Goal: Find specific page/section: Find specific page/section

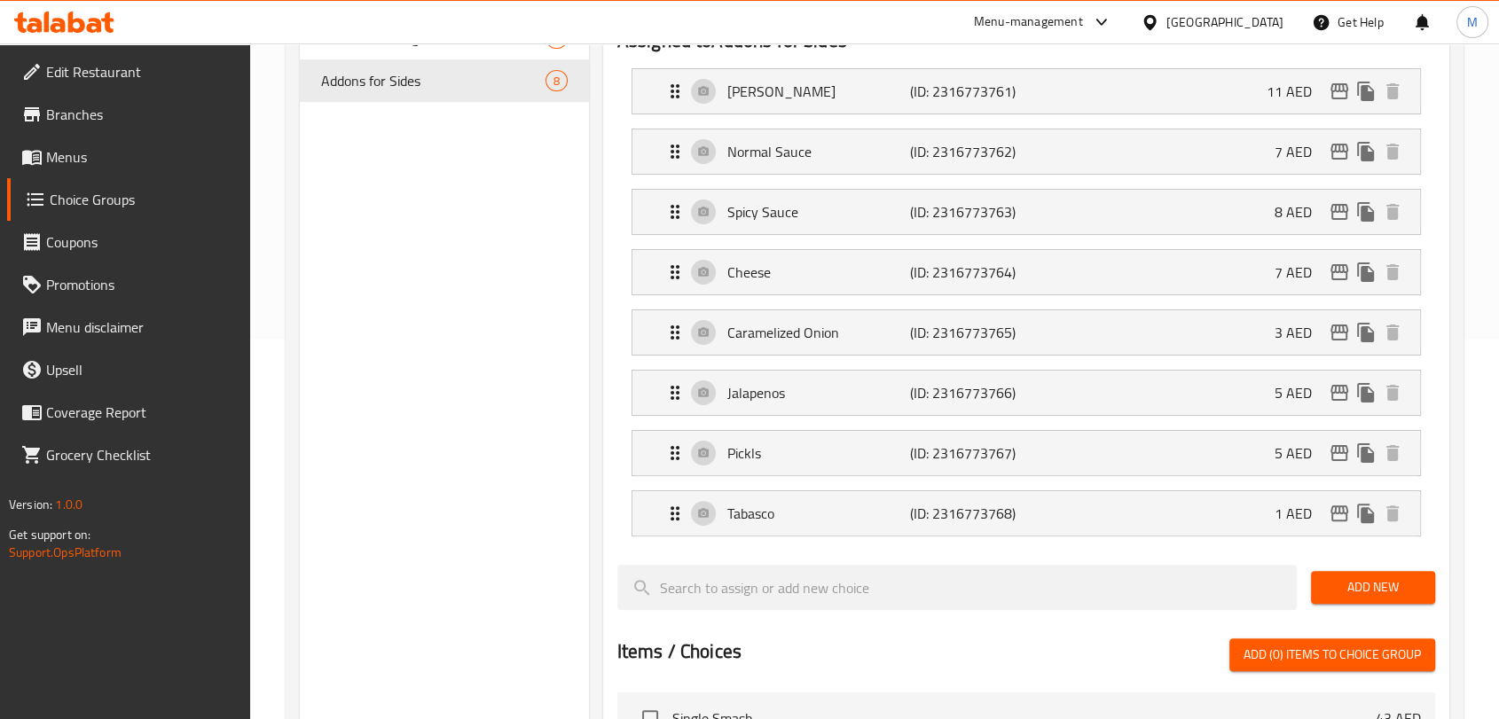
scroll to position [251, 0]
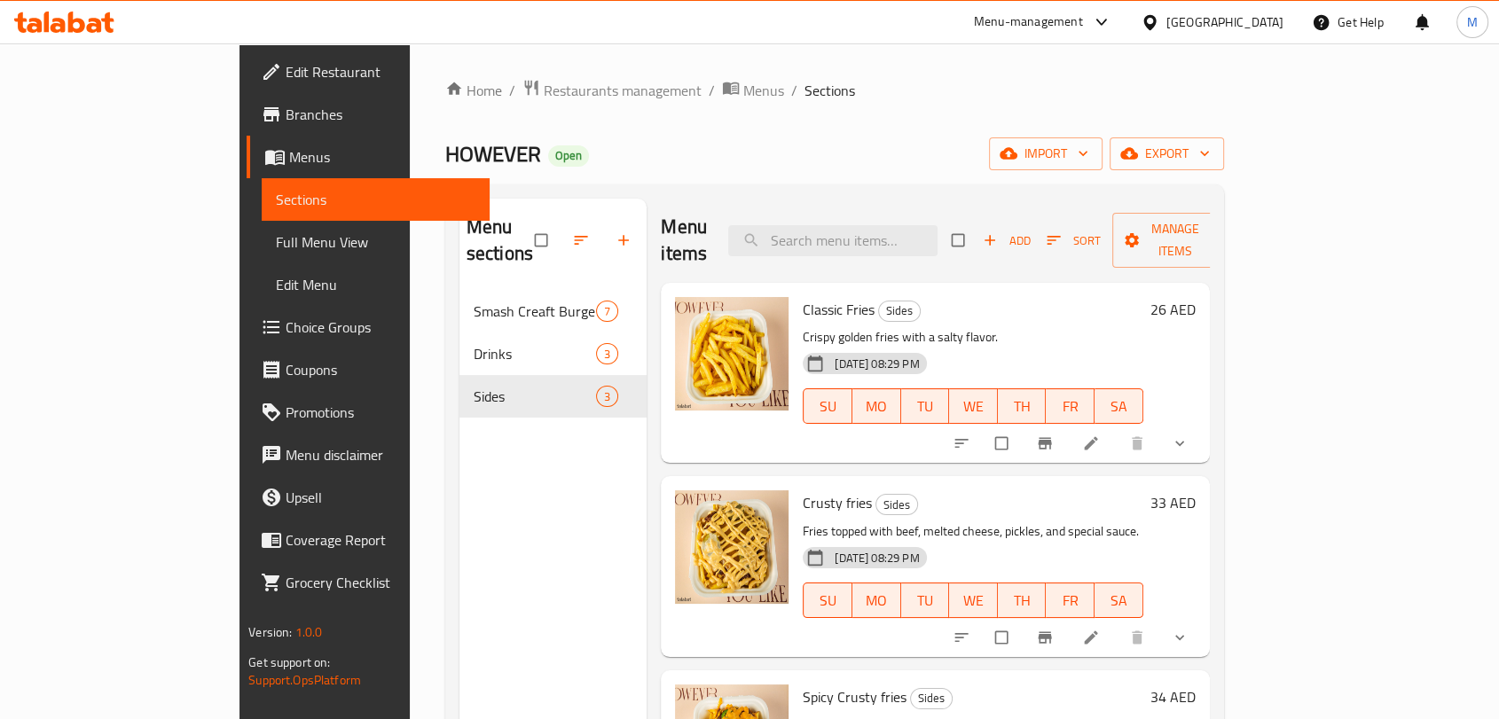
click at [1184, 441] on icon "show more" at bounding box center [1179, 443] width 9 height 5
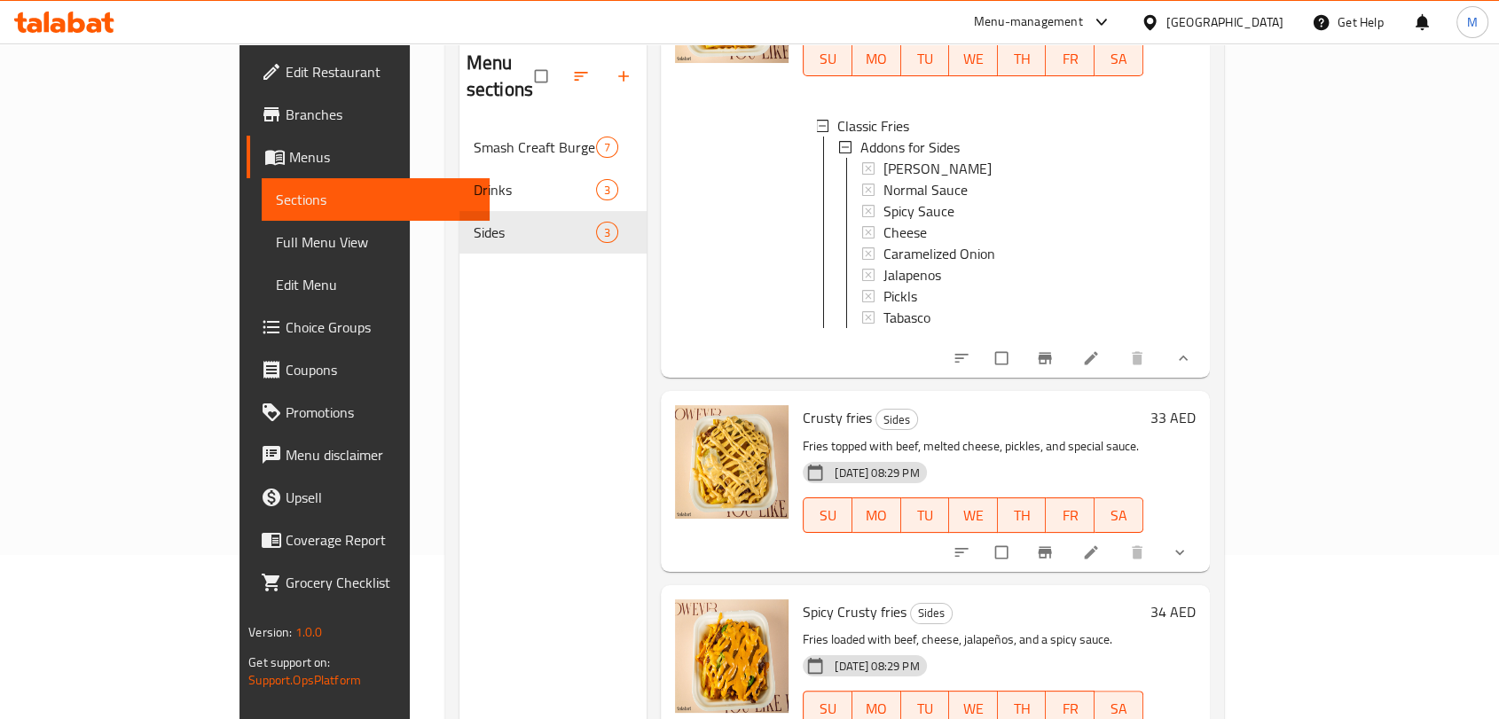
scroll to position [197, 0]
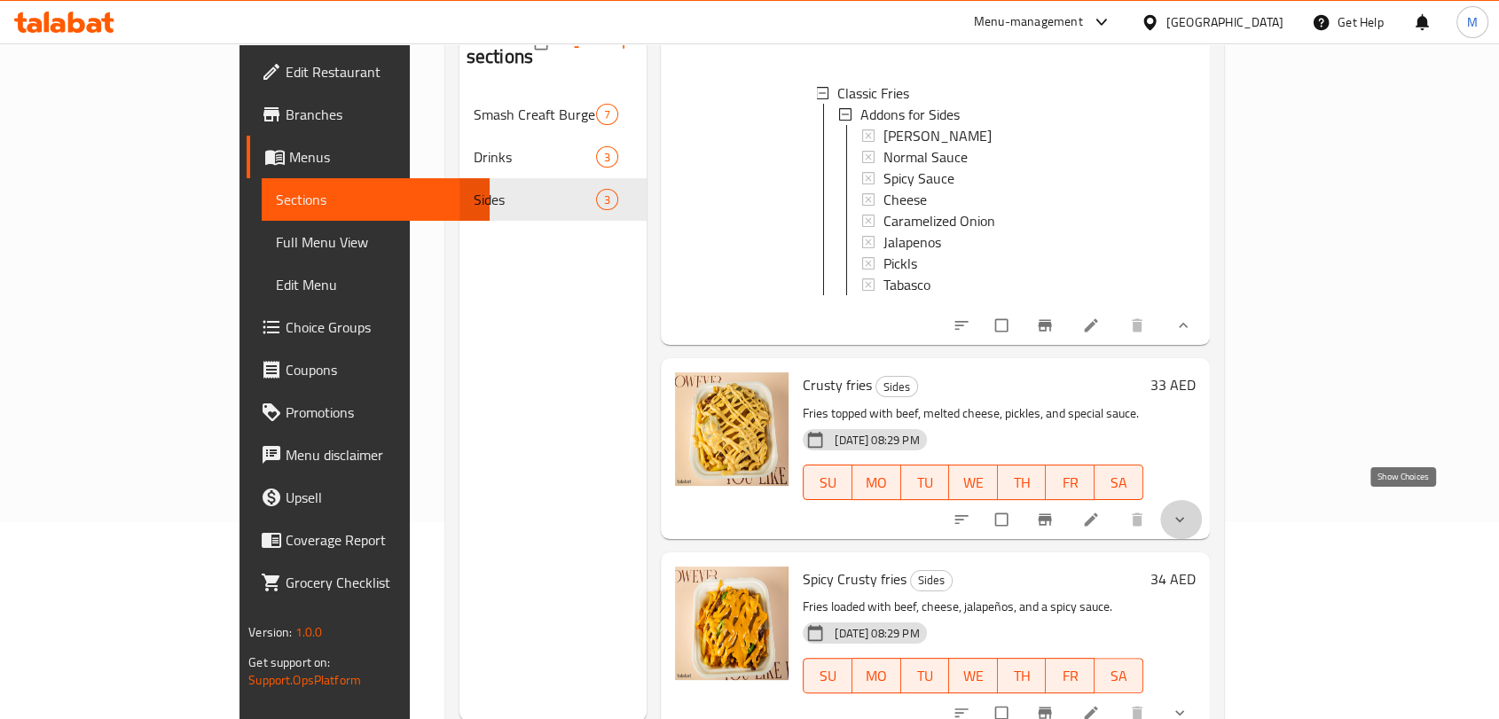
click at [1188, 511] on icon "show more" at bounding box center [1180, 520] width 18 height 18
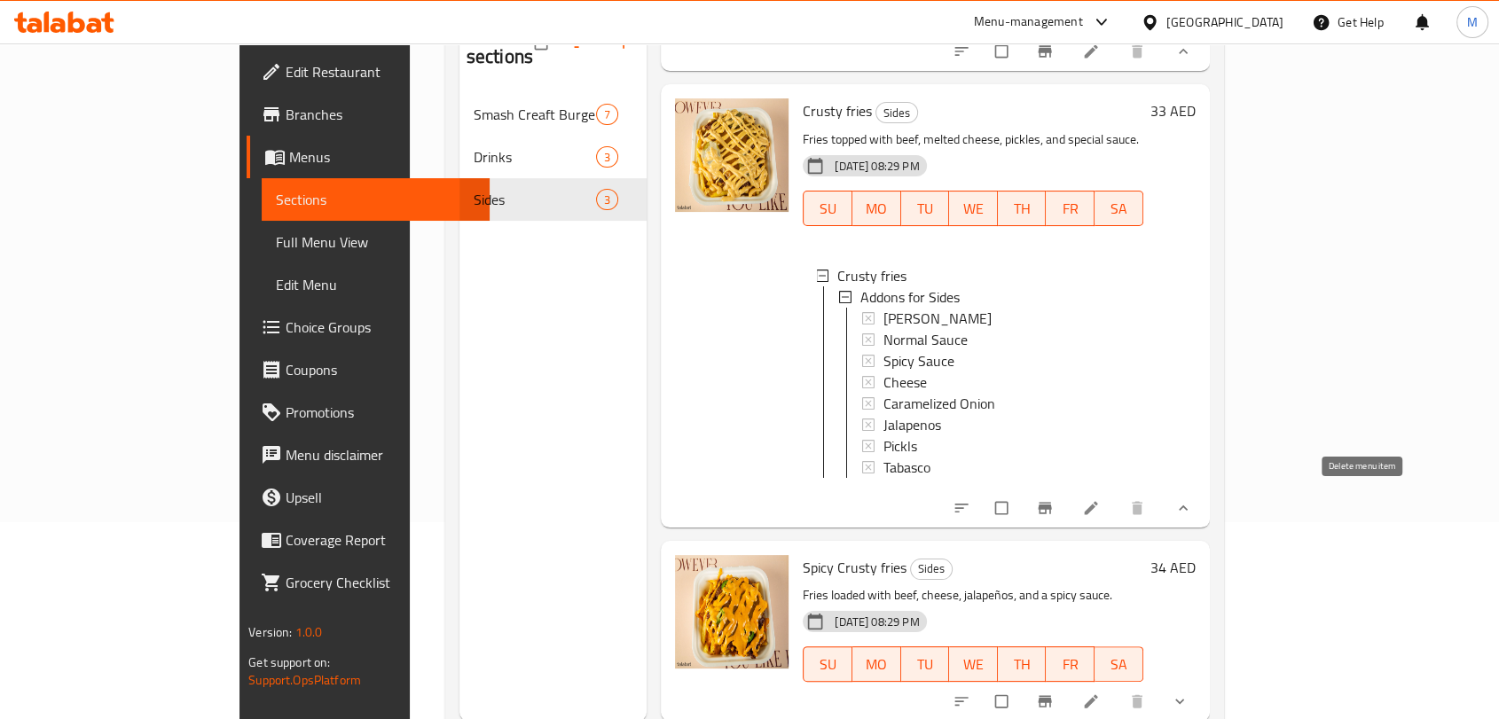
scroll to position [248, 0]
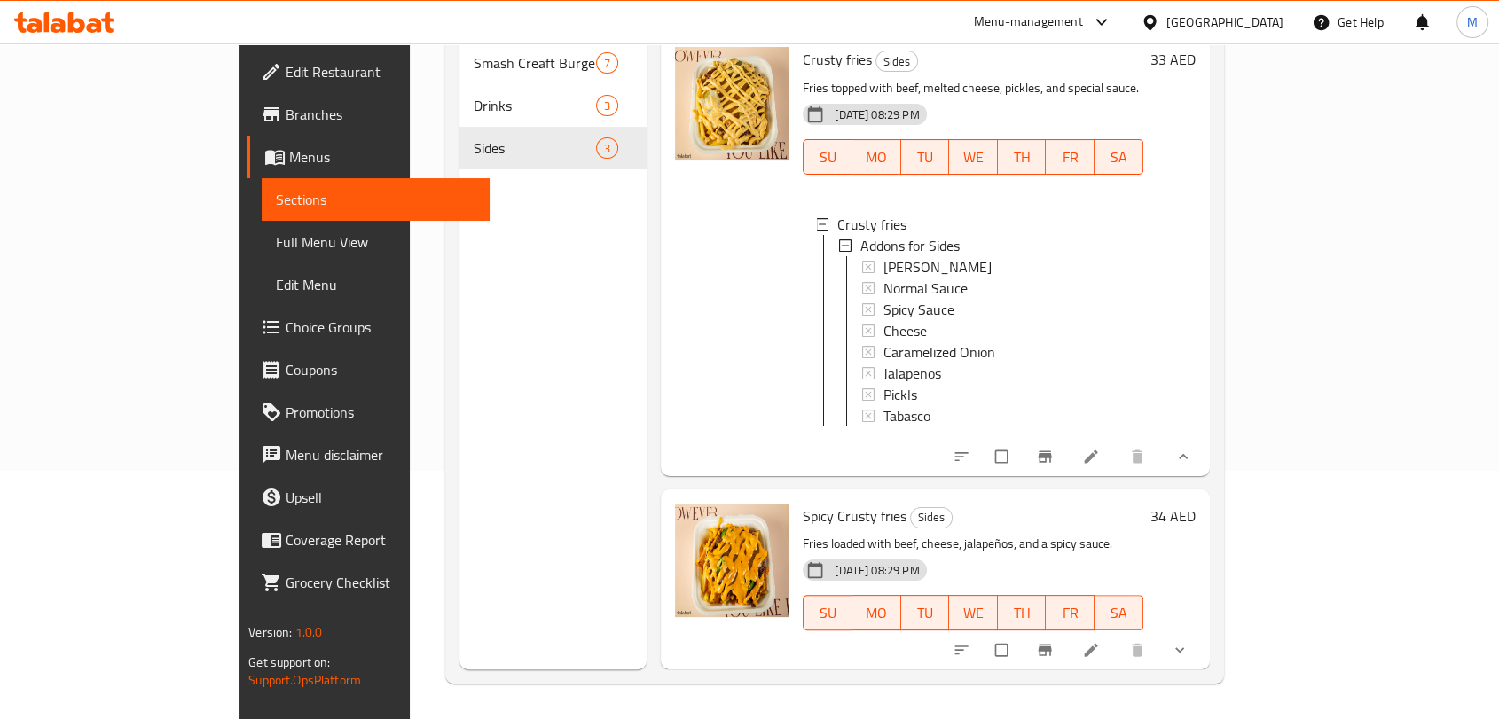
click at [1203, 646] on button "show more" at bounding box center [1181, 650] width 43 height 39
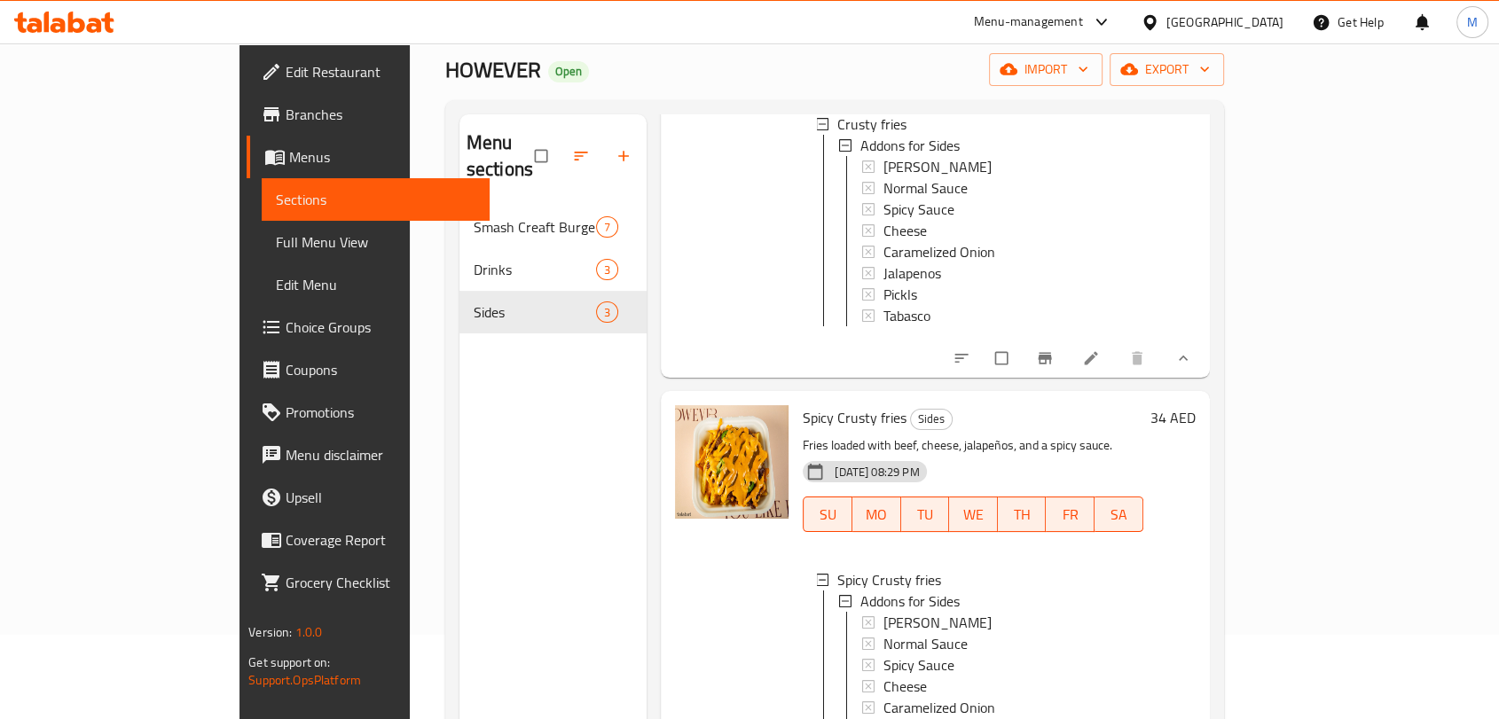
scroll to position [0, 0]
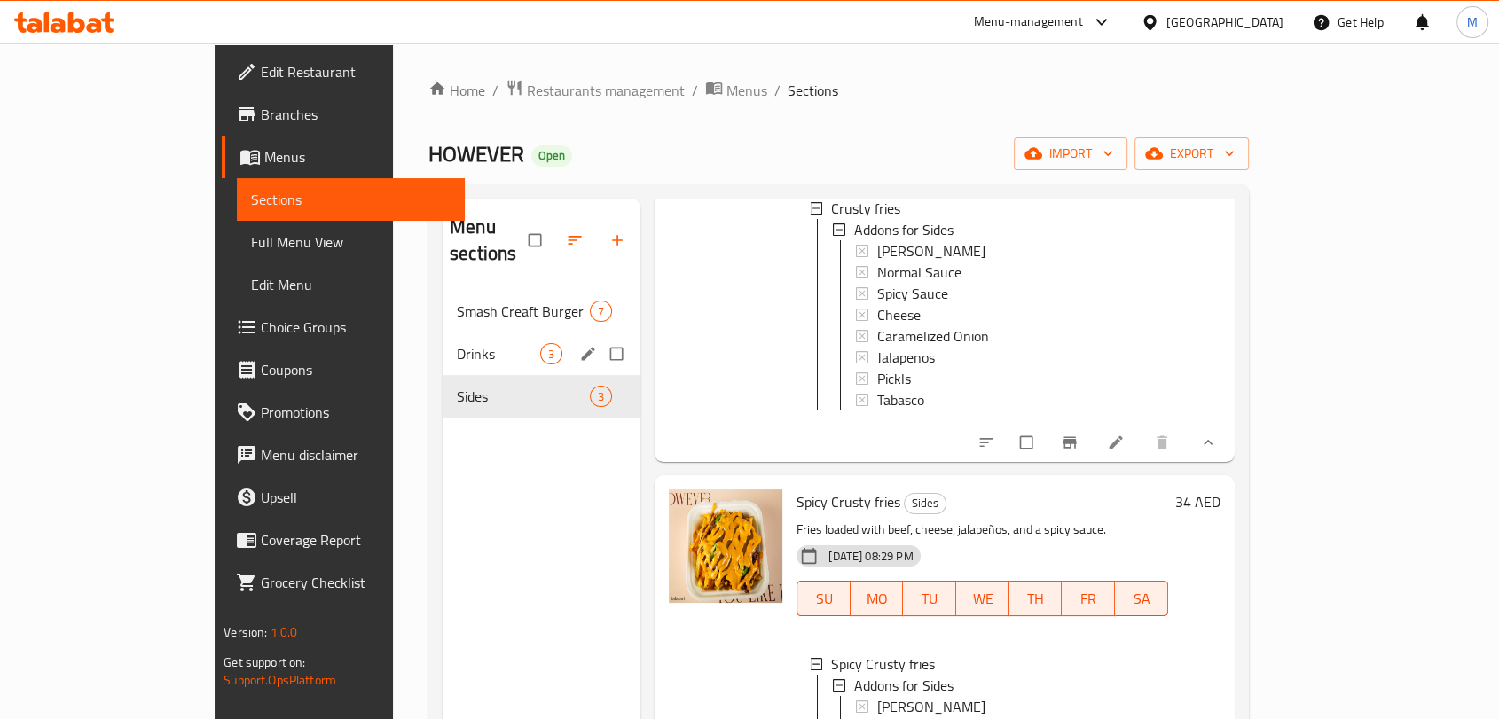
click at [457, 343] on span "Drinks" at bounding box center [498, 353] width 83 height 21
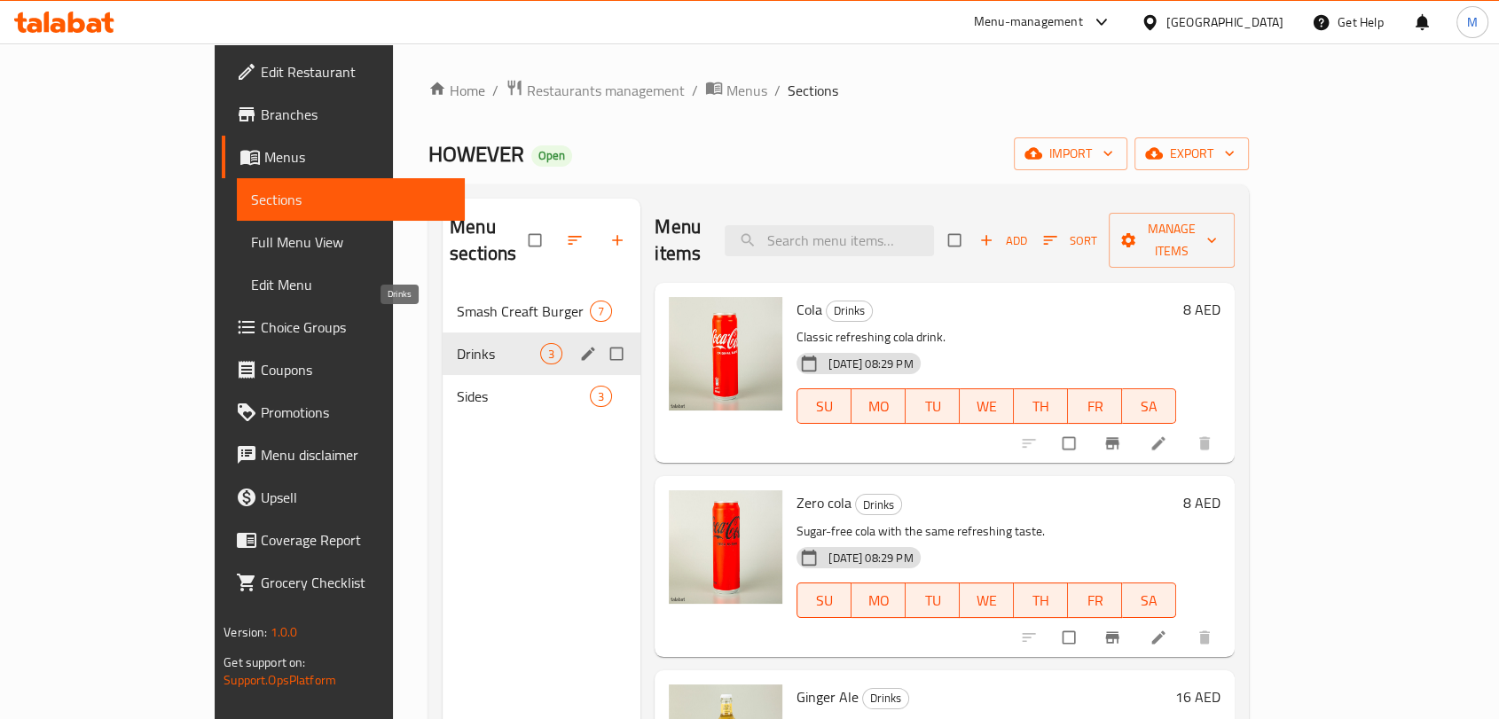
click at [457, 301] on span "Smash Creaft Burger" at bounding box center [523, 311] width 133 height 21
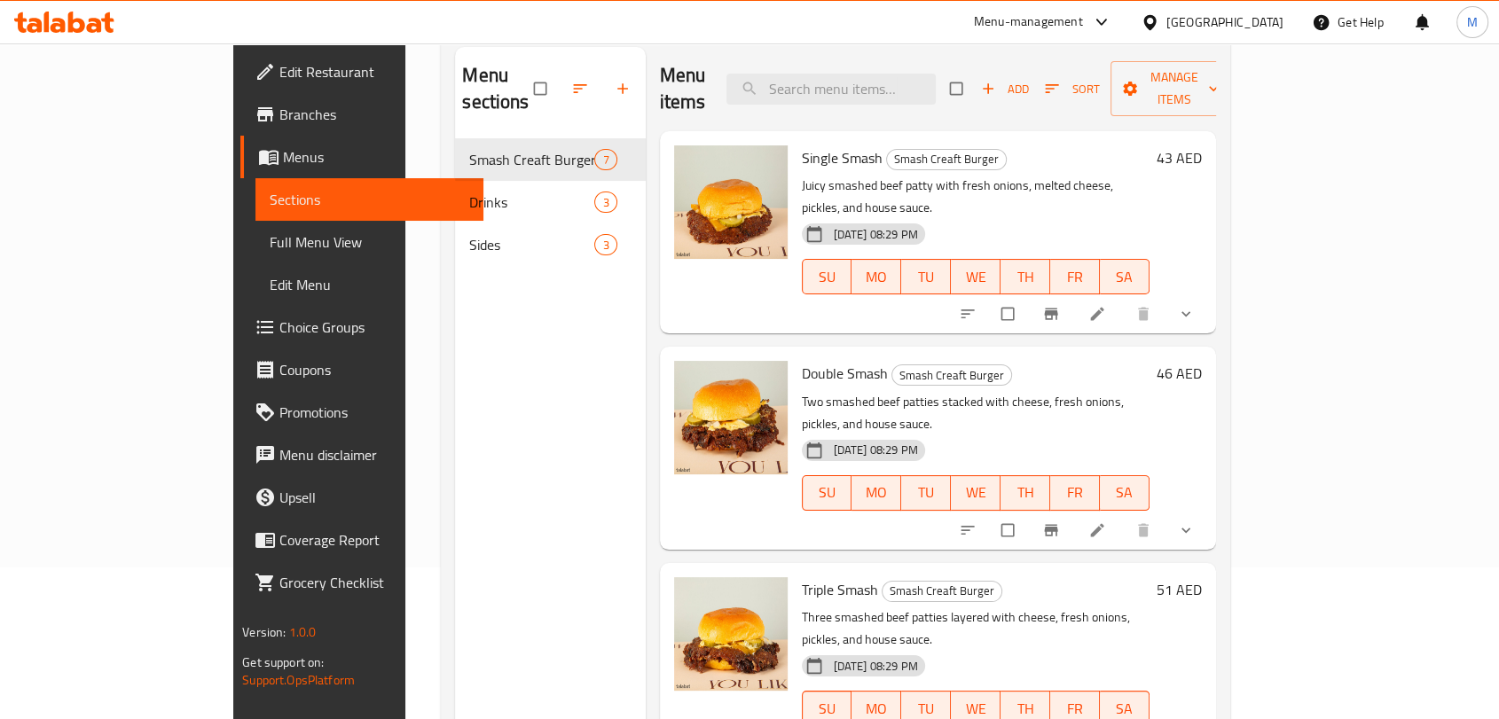
scroll to position [248, 0]
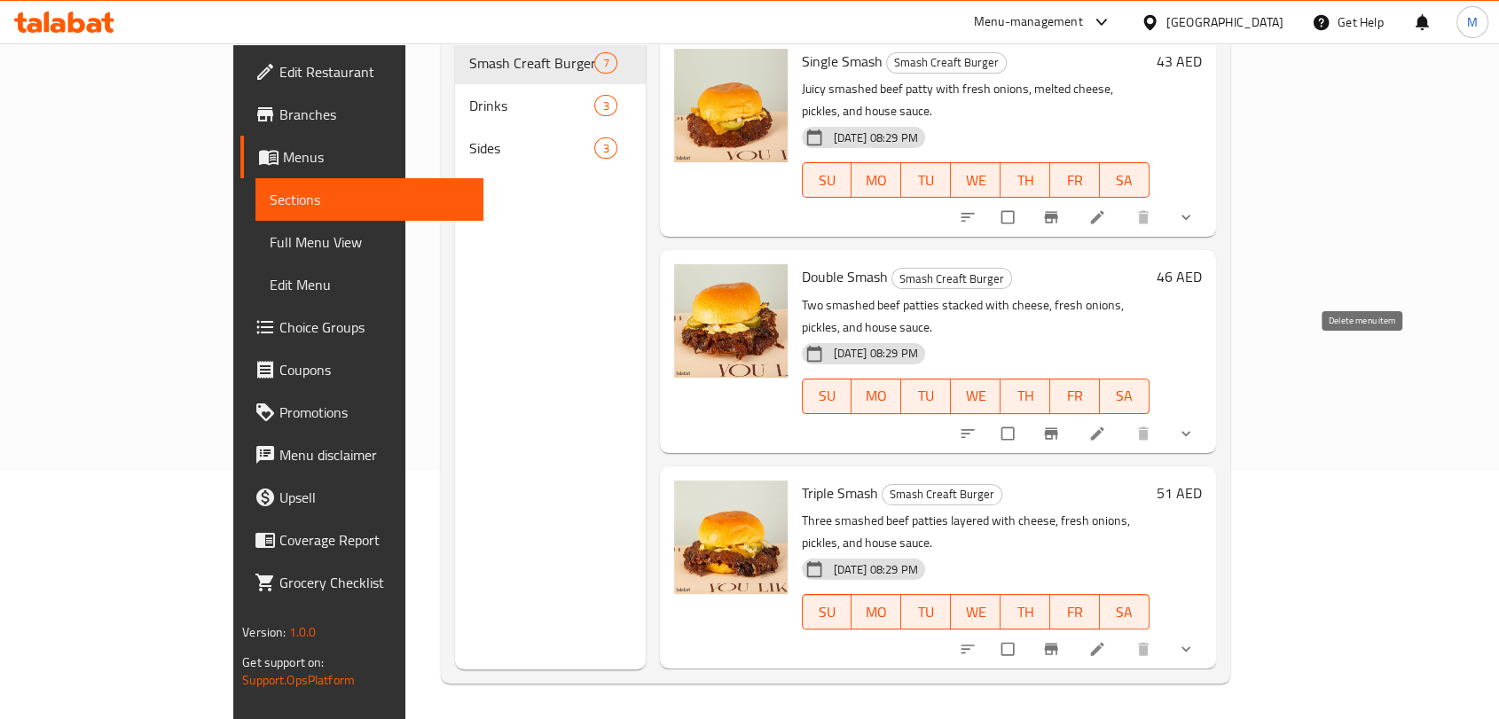
click at [1195, 425] on icon "show more" at bounding box center [1186, 434] width 18 height 18
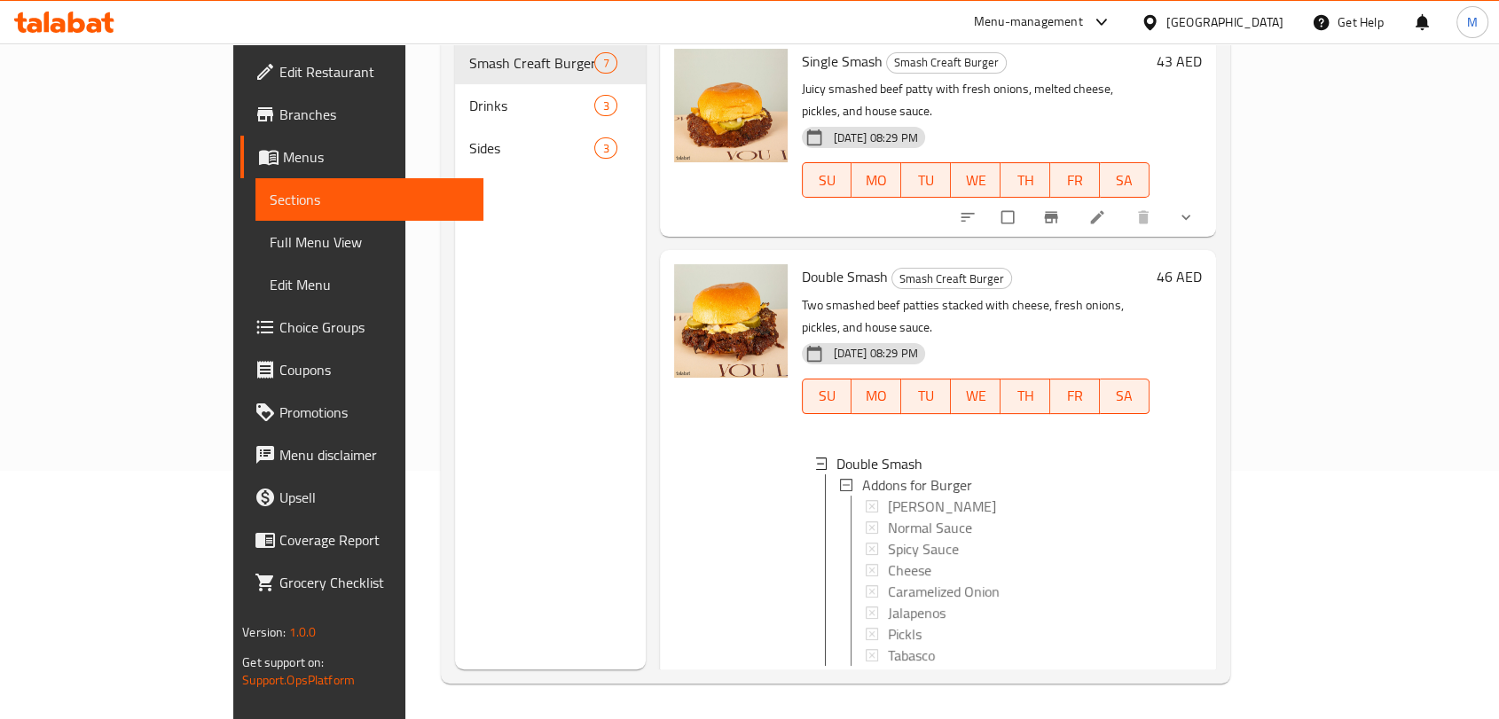
scroll to position [2, 0]
